Goal: Information Seeking & Learning: Learn about a topic

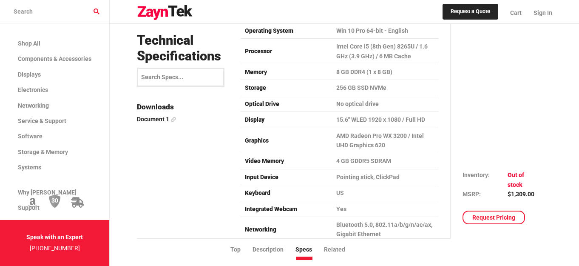
scroll to position [2211, 0]
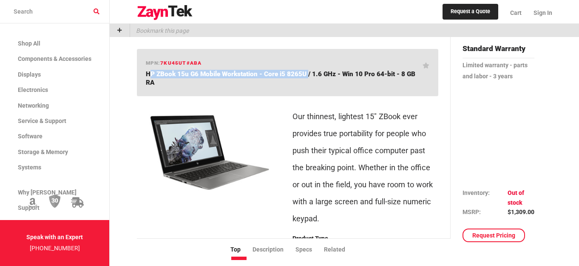
drag, startPoint x: 141, startPoint y: 74, endPoint x: 301, endPoint y: 74, distance: 160.3
click at [301, 74] on div "mpn: 7KU45UT#ABA HP ZBook 15u G6 Mobile Workstation - Core i5 8265U / 1.6 GHz -…" at bounding box center [287, 72] width 301 height 47
copy span "HP ZBook 15u G6 Mobile Workstation - Core i5 8265U"
